Goal: Task Accomplishment & Management: Manage account settings

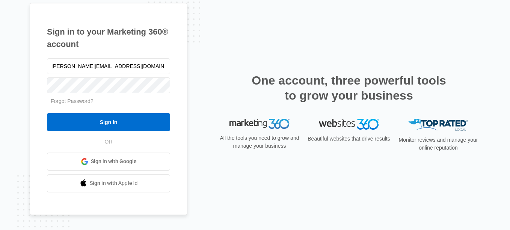
click at [131, 123] on input "Sign In" at bounding box center [108, 122] width 123 height 18
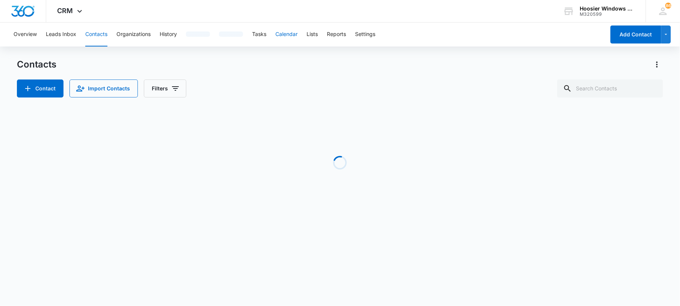
click at [293, 35] on button "Calendar" at bounding box center [286, 35] width 22 height 24
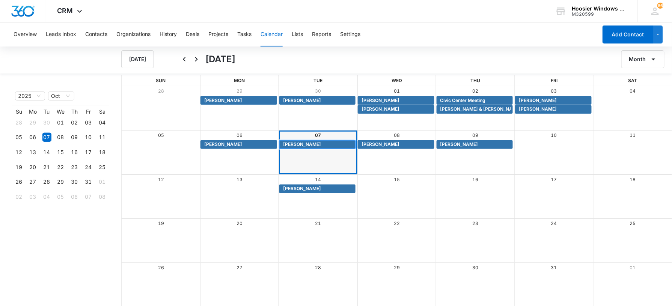
click at [315, 144] on span "Bob Ridge" at bounding box center [318, 144] width 71 height 7
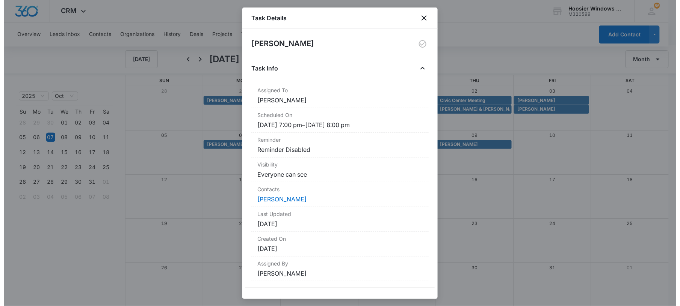
scroll to position [5, 0]
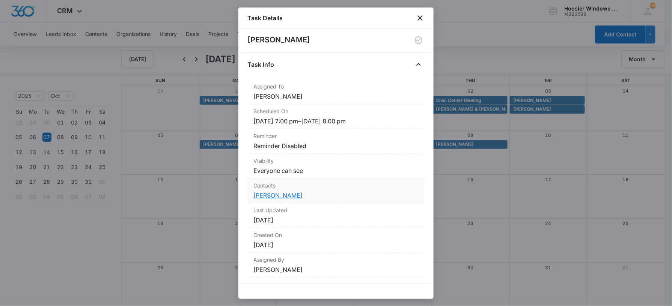
click at [268, 194] on link "Bob Ridge" at bounding box center [277, 196] width 49 height 8
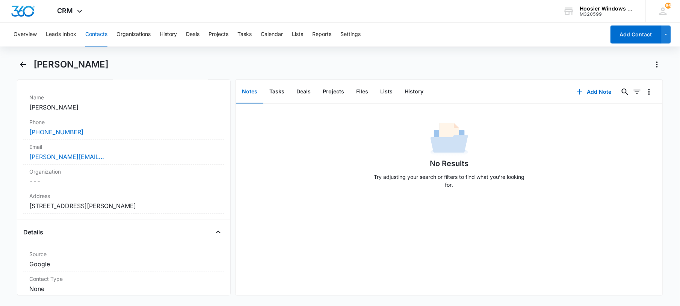
scroll to position [151, 0]
